Goal: Task Accomplishment & Management: Use online tool/utility

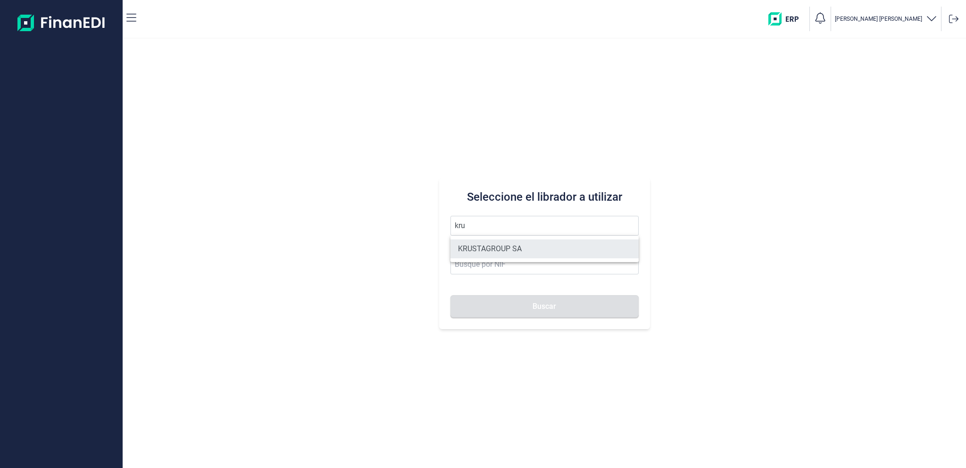
click at [492, 250] on li "KRUSTAGROUP SA" at bounding box center [545, 248] width 188 height 19
type input "KRUSTAGROUP SA"
type input "A21008560"
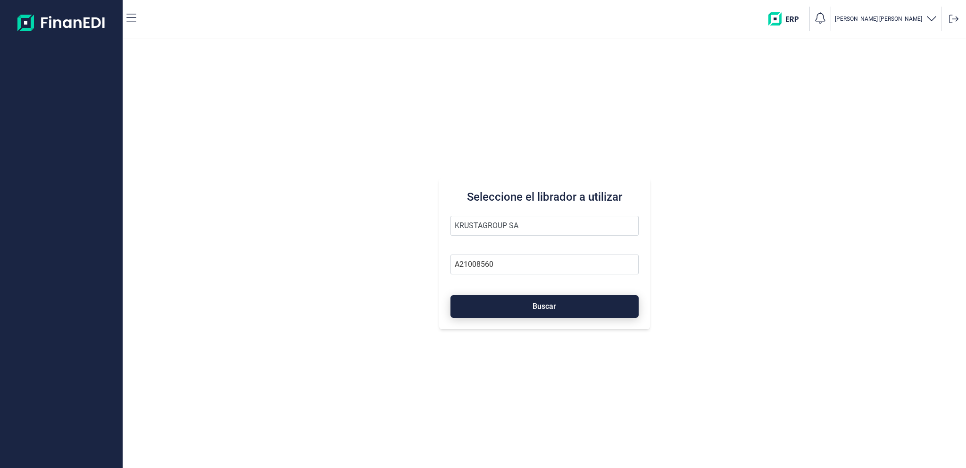
click at [511, 312] on button "Buscar" at bounding box center [545, 306] width 188 height 23
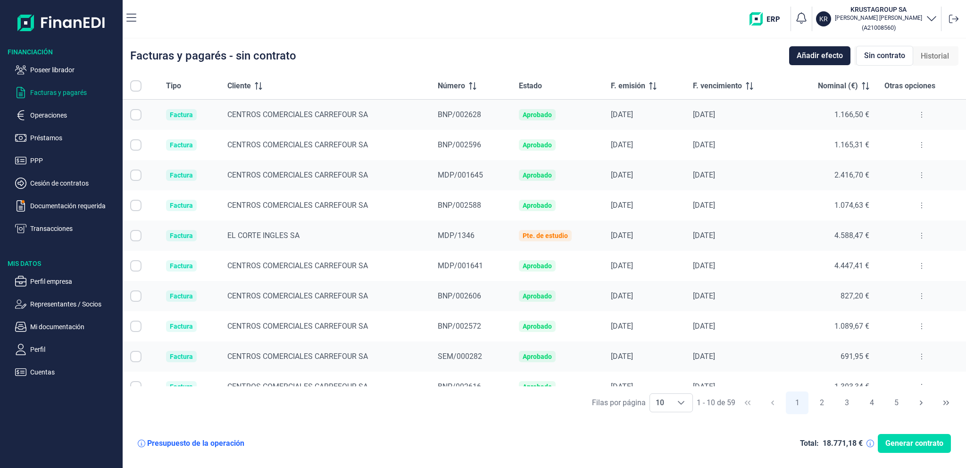
checkbox input "true"
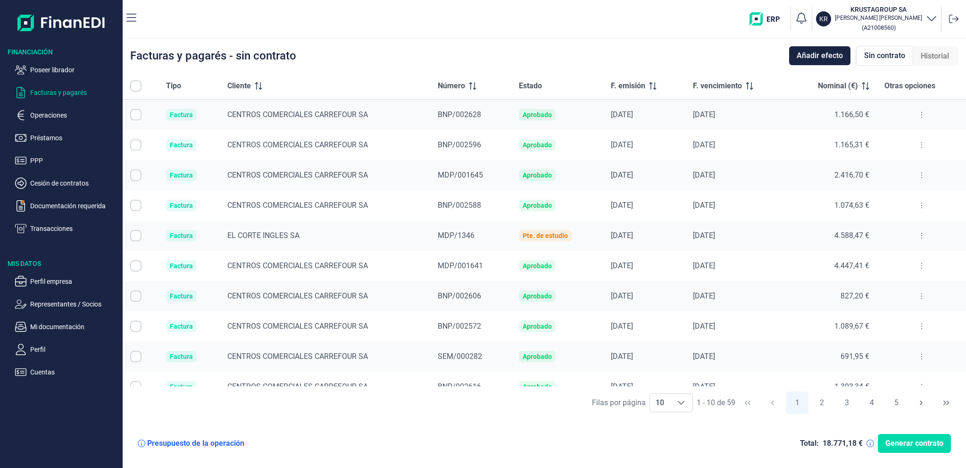
checkbox input "true"
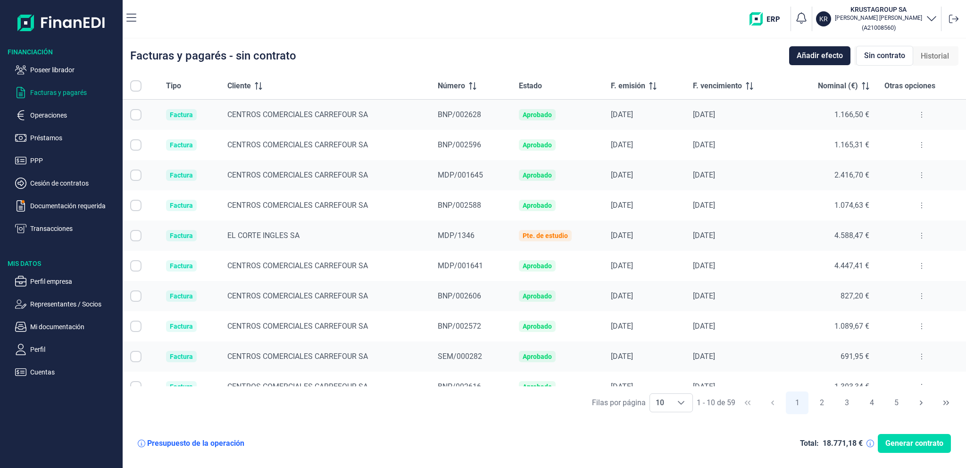
checkbox input "true"
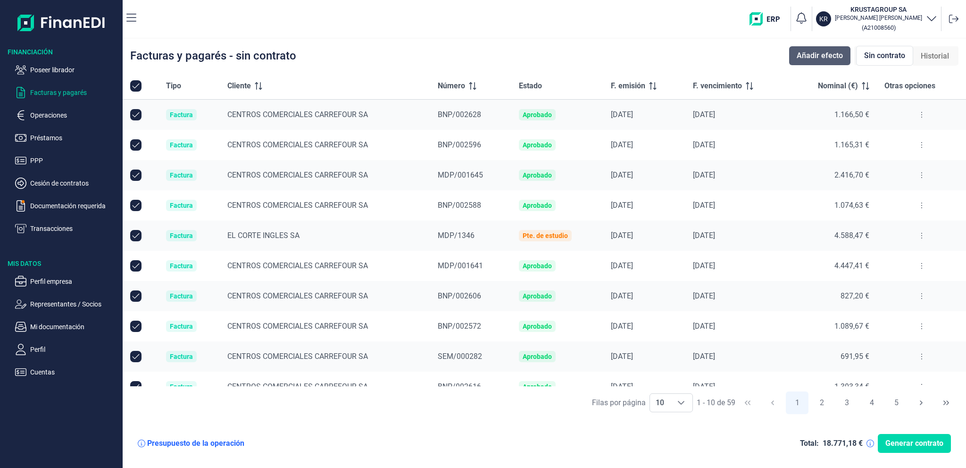
click at [821, 55] on span "Añadir efecto" at bounding box center [820, 55] width 46 height 11
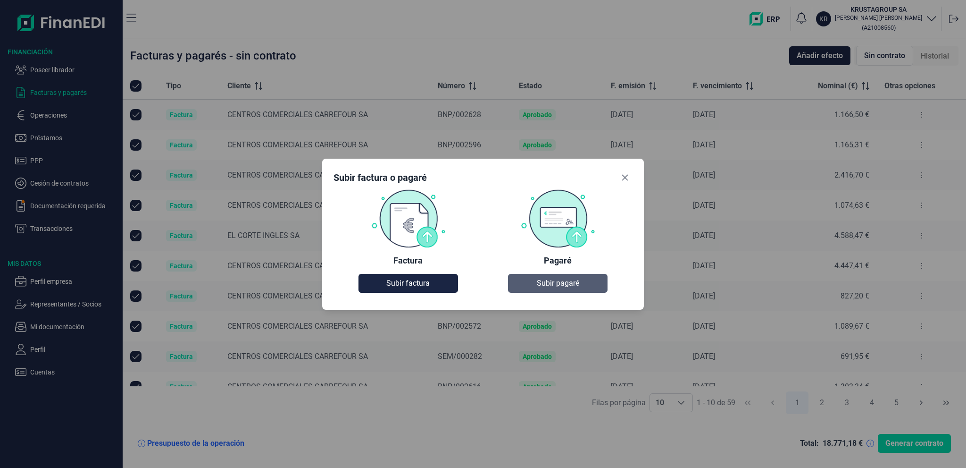
click at [568, 278] on span "Subir pagaré" at bounding box center [558, 282] width 42 height 11
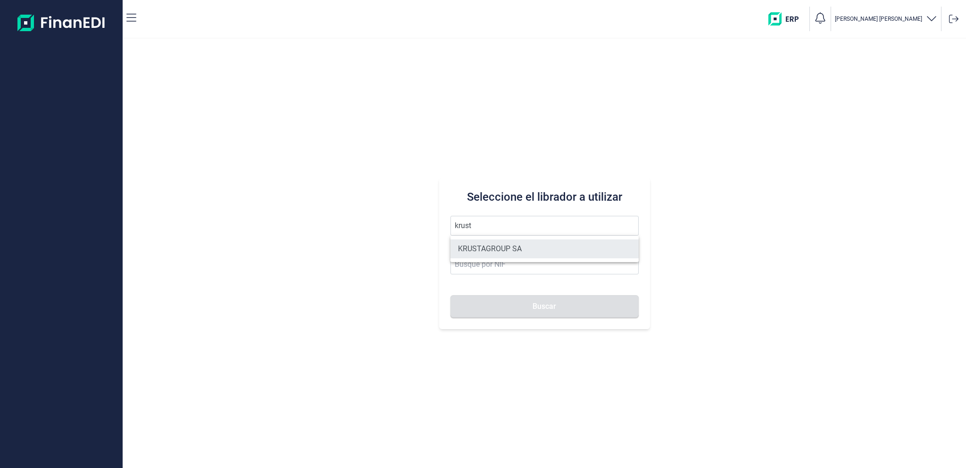
click at [518, 245] on li "KRUSTAGROUP SA" at bounding box center [545, 248] width 188 height 19
type input "KRUSTAGROUP SA"
type input "A21008560"
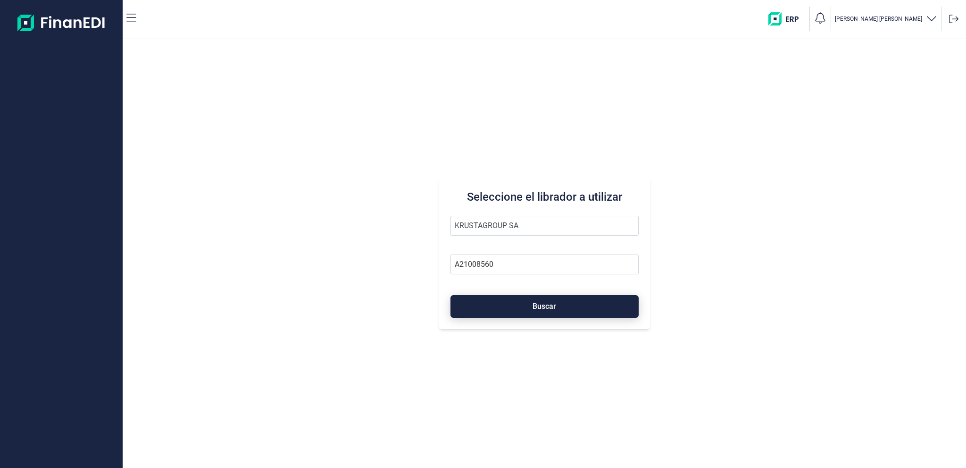
click at [531, 309] on button "Buscar" at bounding box center [545, 306] width 188 height 23
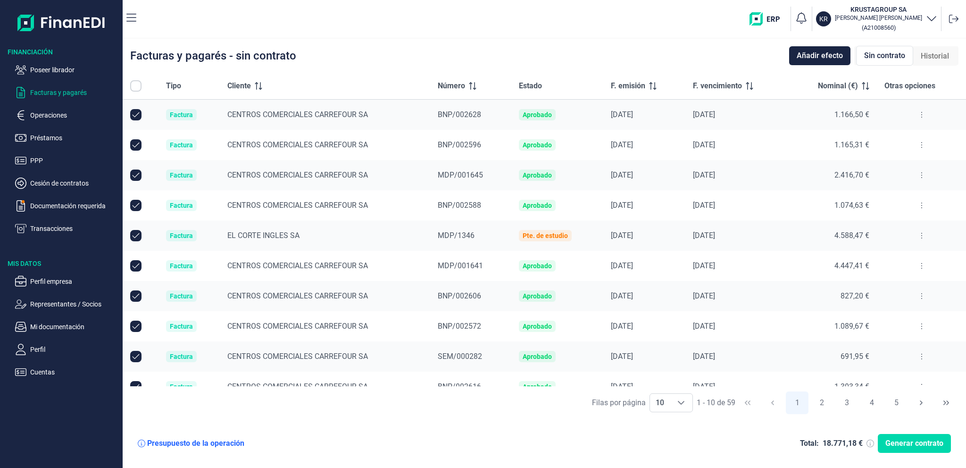
checkbox input "true"
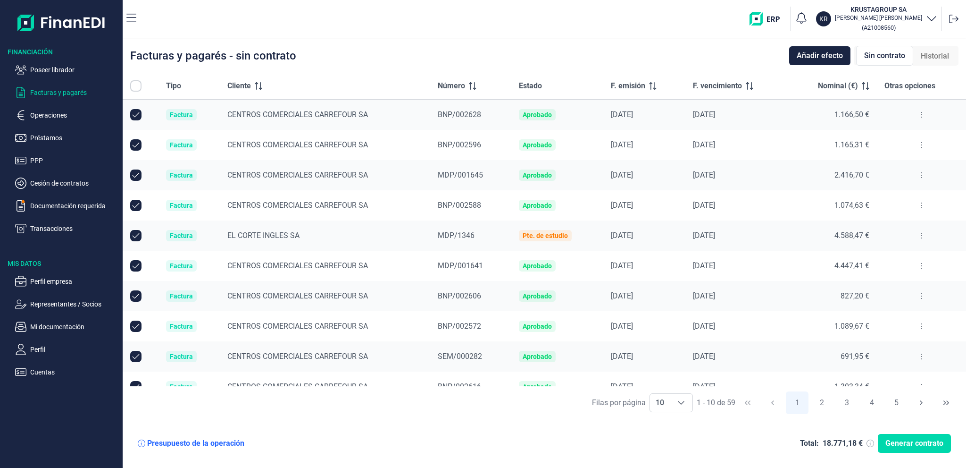
checkbox input "true"
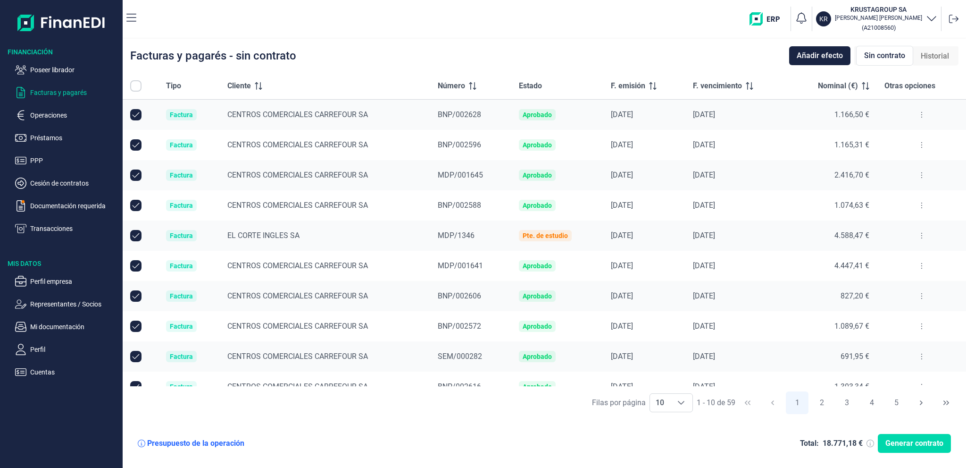
checkbox input "true"
click at [827, 59] on span "Añadir efecto" at bounding box center [820, 55] width 46 height 11
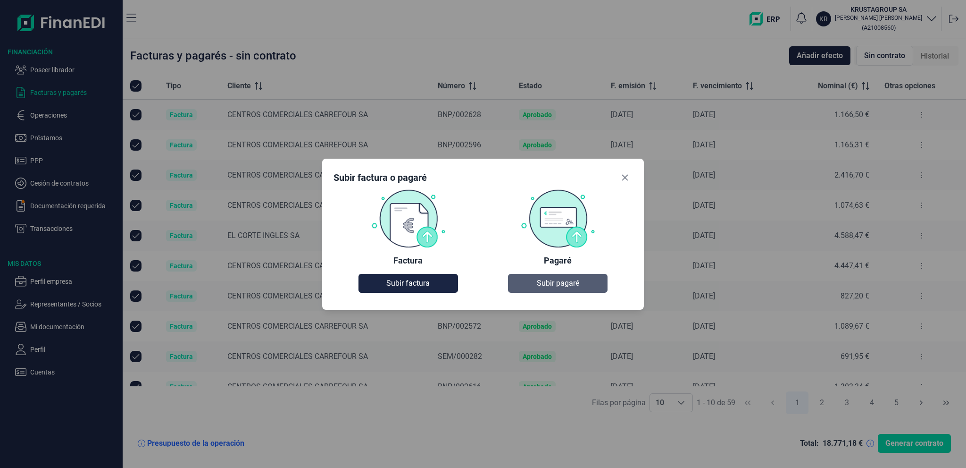
click at [560, 285] on span "Subir pagaré" at bounding box center [558, 282] width 42 height 11
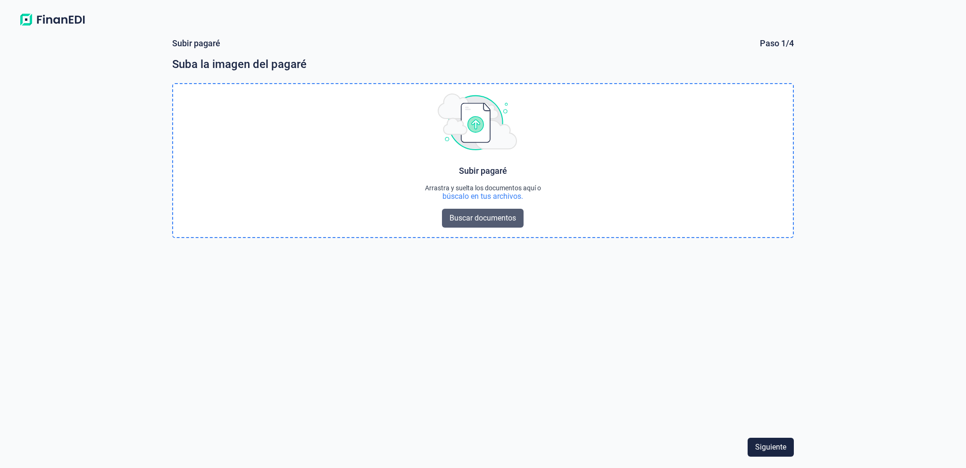
click at [512, 225] on button "Buscar documentos" at bounding box center [483, 218] width 82 height 19
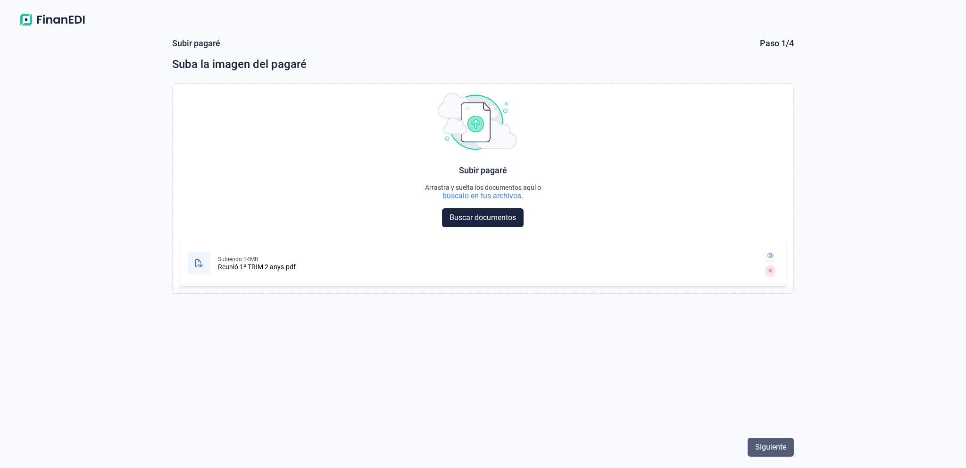
click at [762, 443] on span "Siguiente" at bounding box center [771, 446] width 31 height 11
